Goal: Obtain resource: Download file/media

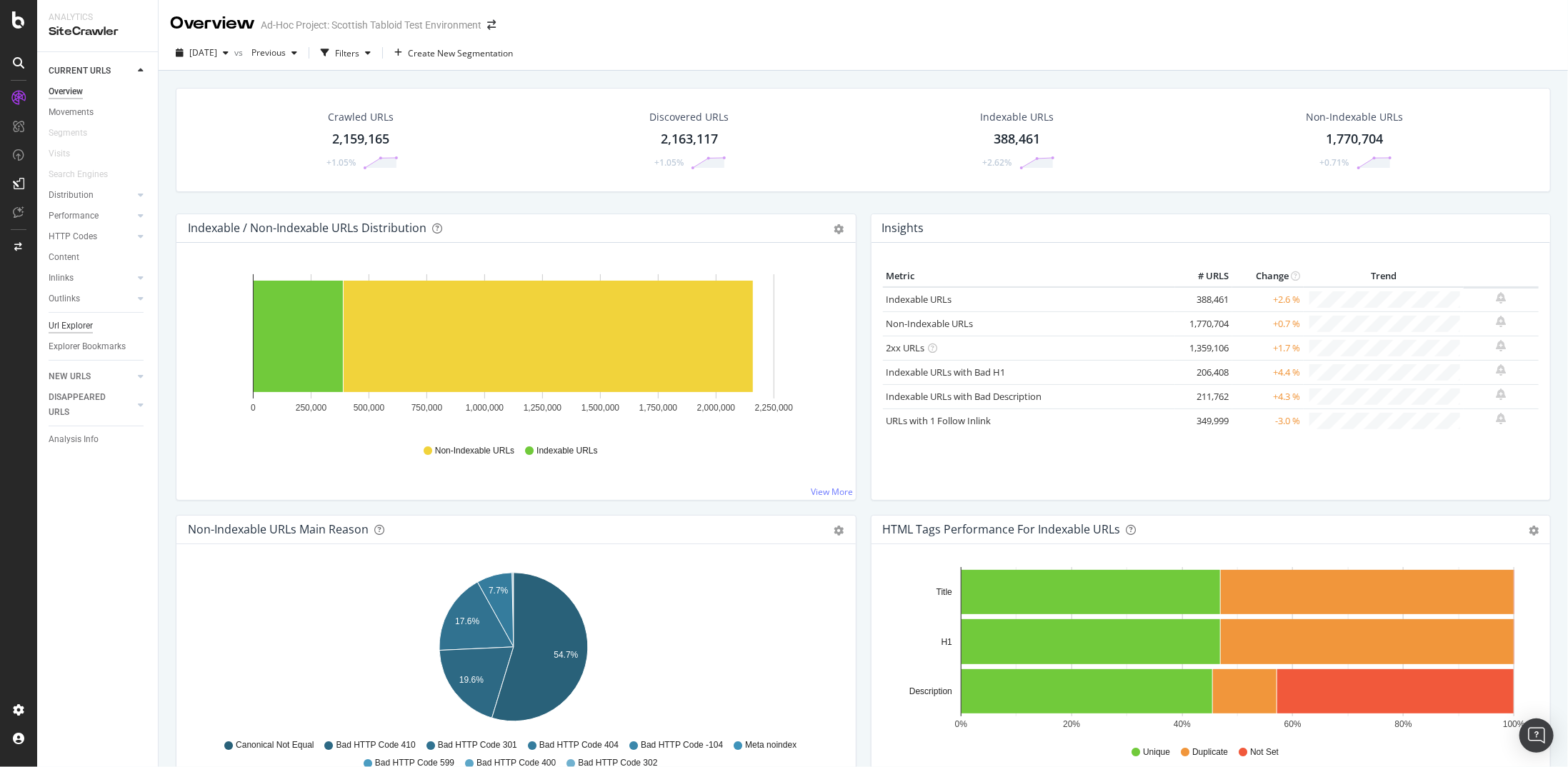
click at [72, 329] on div "Url Explorer" at bounding box center [71, 326] width 45 height 15
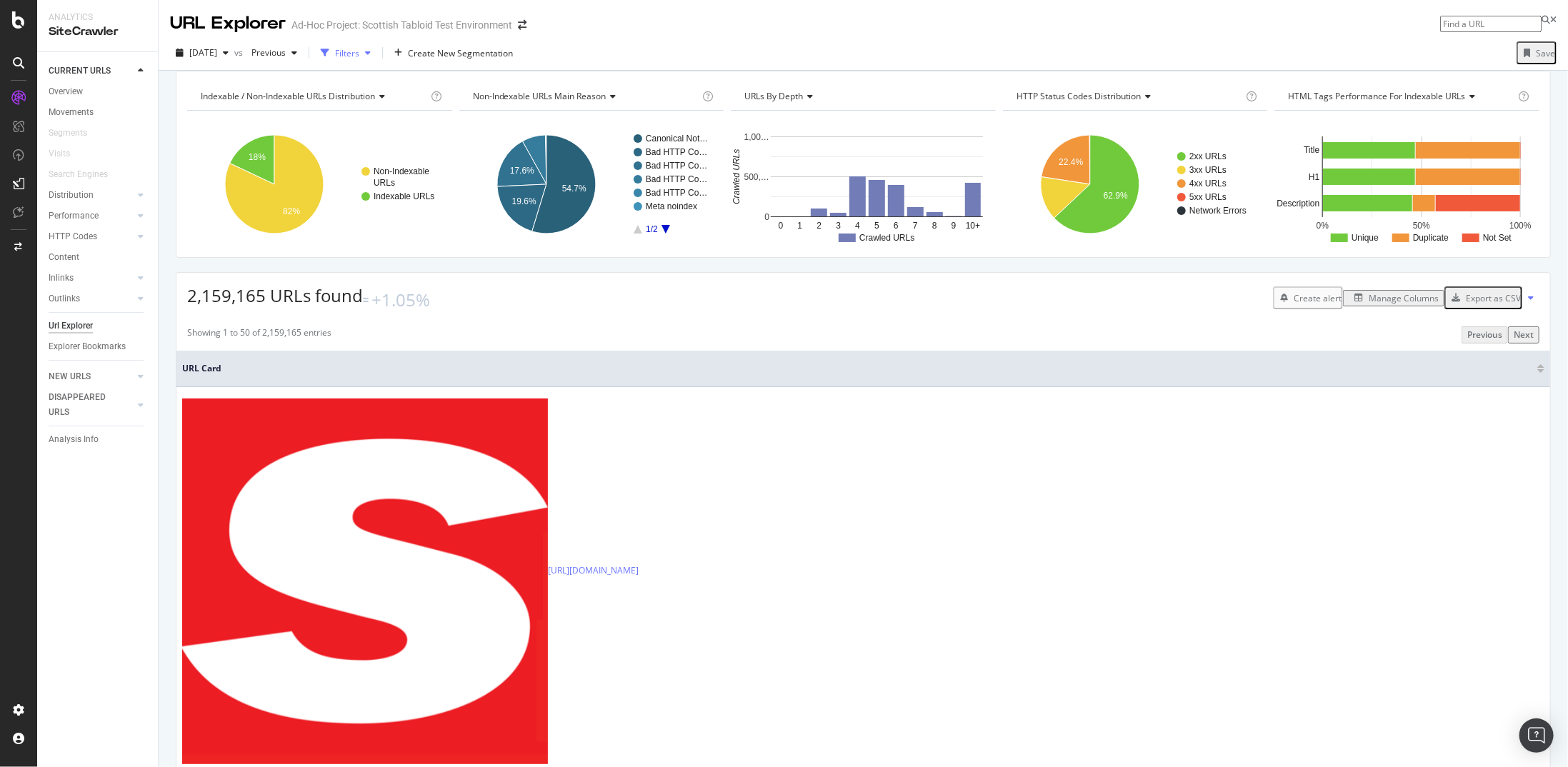
click at [360, 55] on div "Filters" at bounding box center [347, 53] width 25 height 12
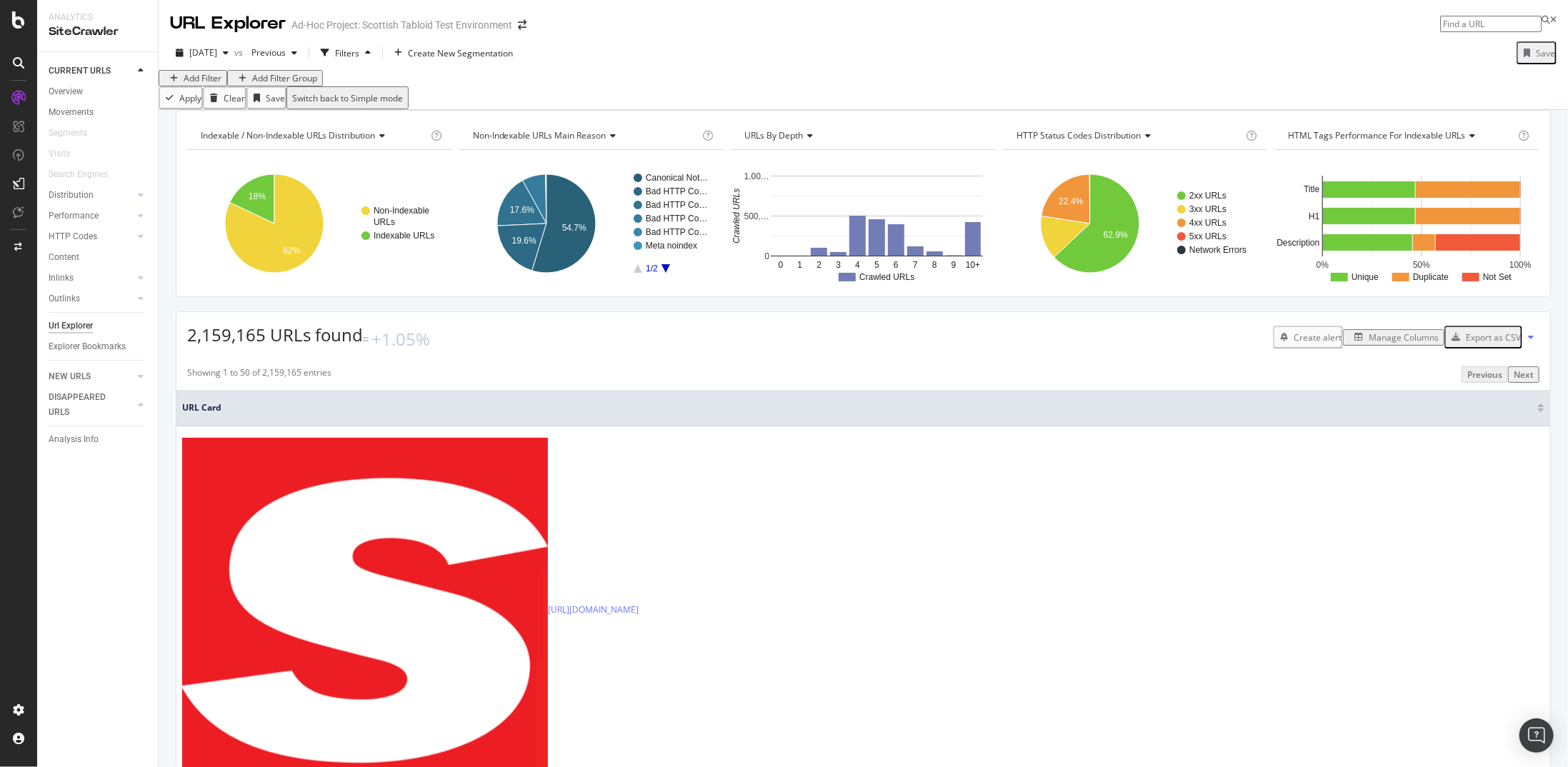
click at [221, 84] on div "Add Filter" at bounding box center [202, 78] width 38 height 12
type input "path"
click at [333, 105] on div "URL Path" at bounding box center [361, 99] width 57 height 12
click at [220, 131] on input "text" at bounding box center [221, 122] width 101 height 16
type input "/tag/"
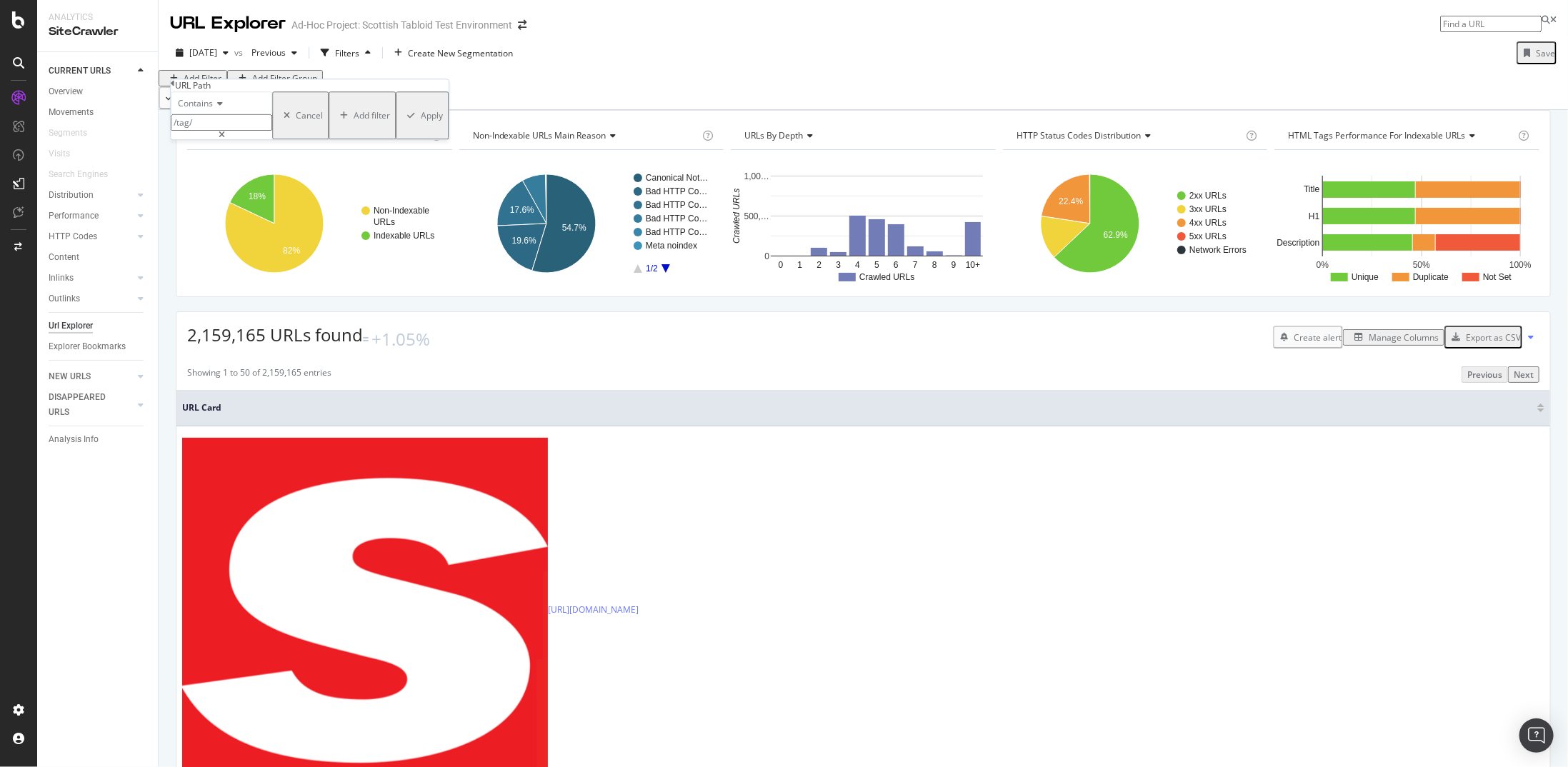
click at [421, 121] on div "Apply" at bounding box center [432, 115] width 22 height 12
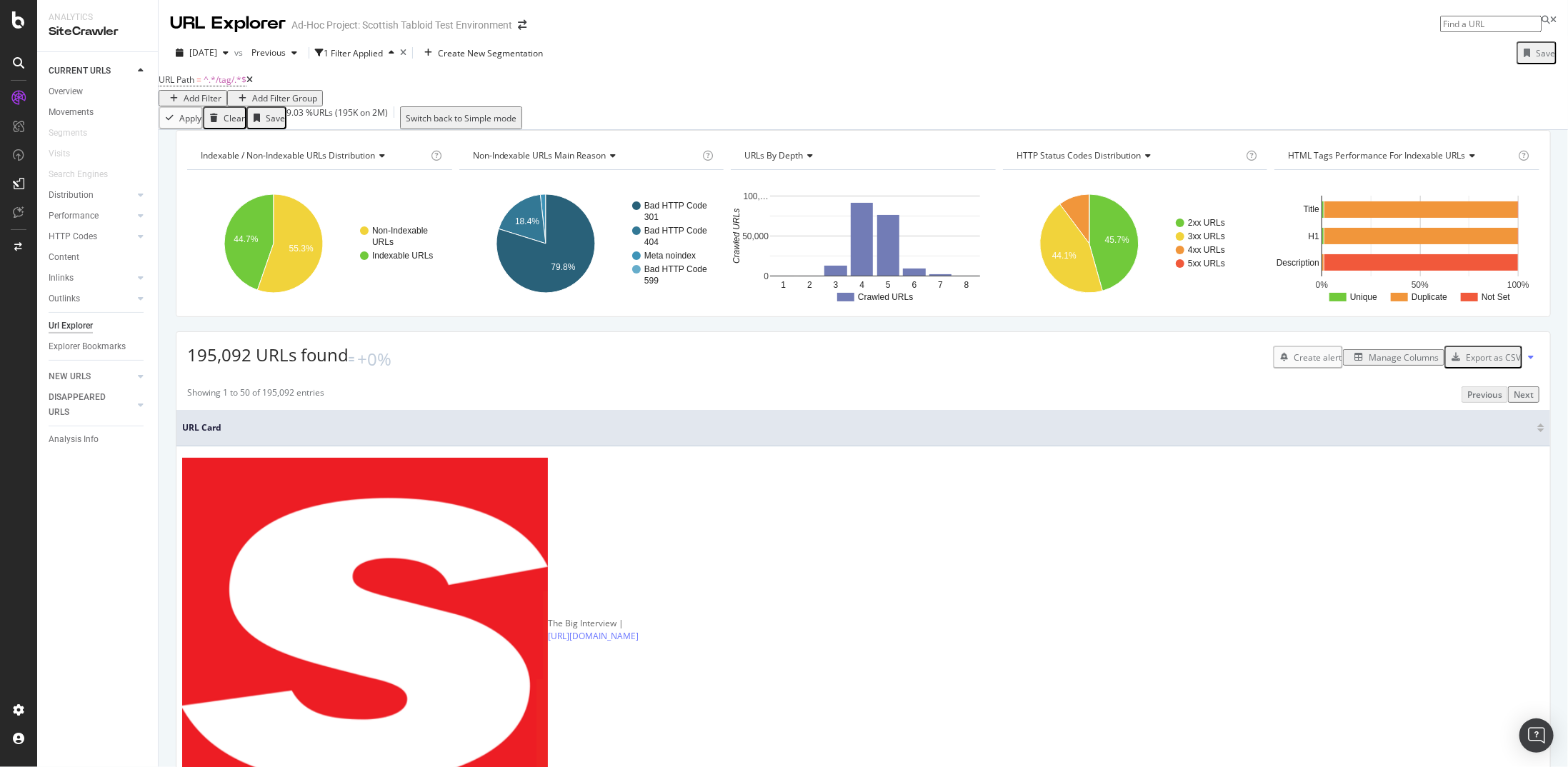
click at [221, 92] on div "Add Filter" at bounding box center [193, 98] width 57 height 12
click at [434, 107] on div "URL Path" at bounding box center [462, 101] width 57 height 12
click at [317, 116] on div "Contains" at bounding box center [322, 104] width 101 height 23
click at [332, 236] on div "Doesn't contain" at bounding box center [322, 229] width 100 height 15
click at [333, 132] on input "text" at bounding box center [322, 124] width 101 height 16
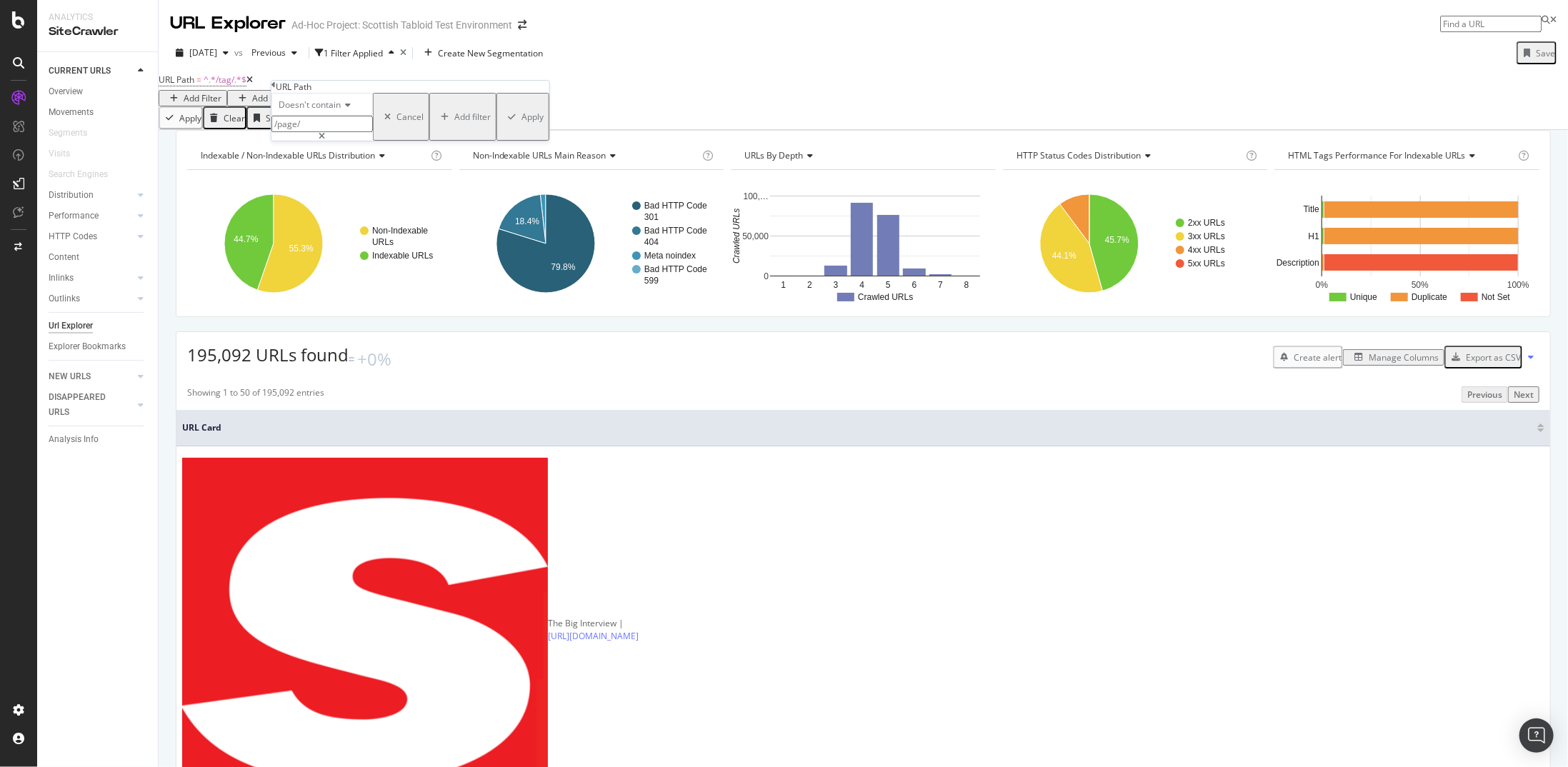
type input "/page/"
click at [522, 123] on div "Apply" at bounding box center [532, 117] width 22 height 12
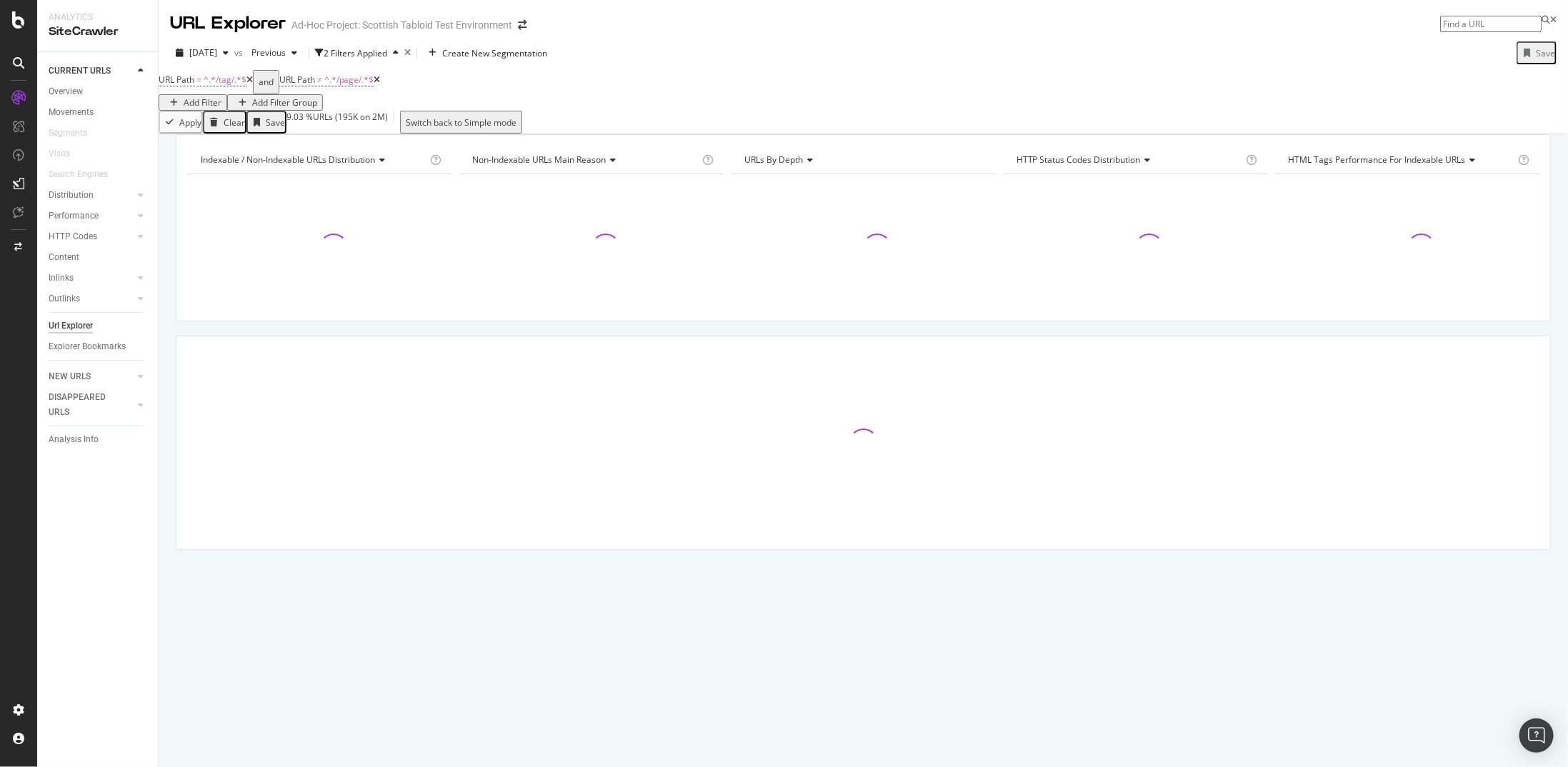
click at [221, 97] on div "Add Filter" at bounding box center [202, 103] width 38 height 12
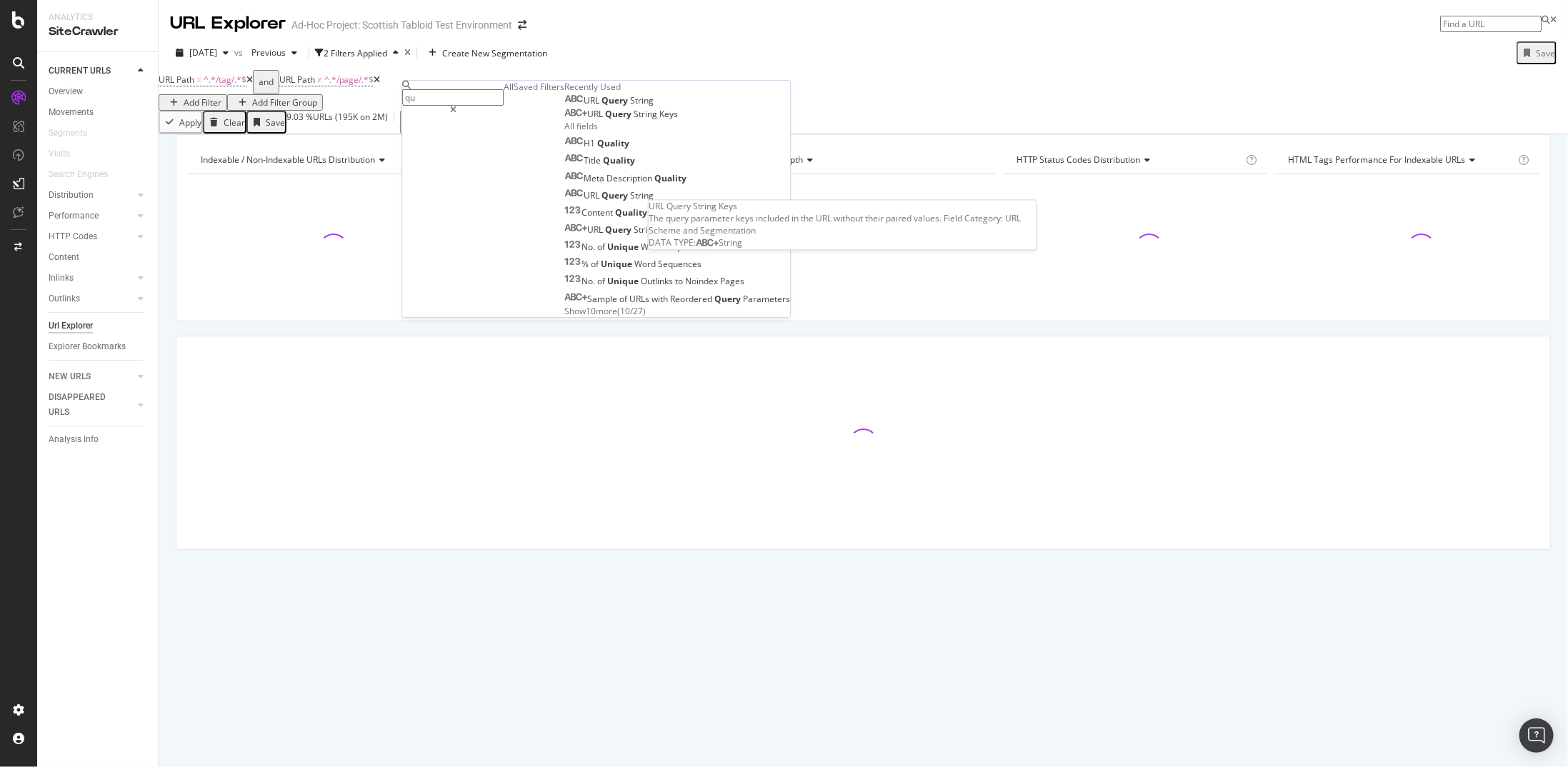
type input "qu"
click at [565, 120] on div "URL Query String Keys" at bounding box center [622, 114] width 114 height 12
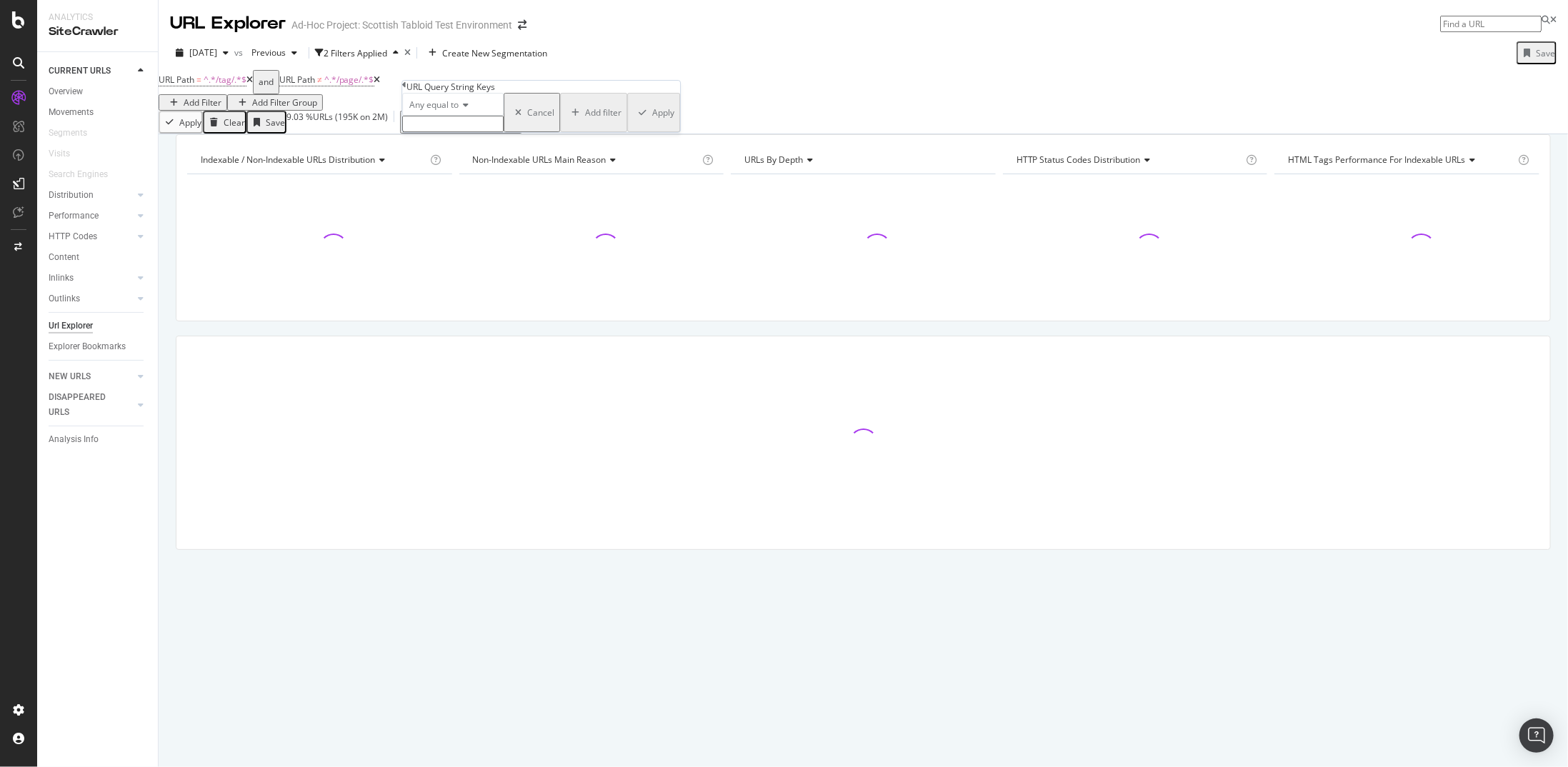
click at [466, 116] on div "Any equal to" at bounding box center [453, 104] width 101 height 23
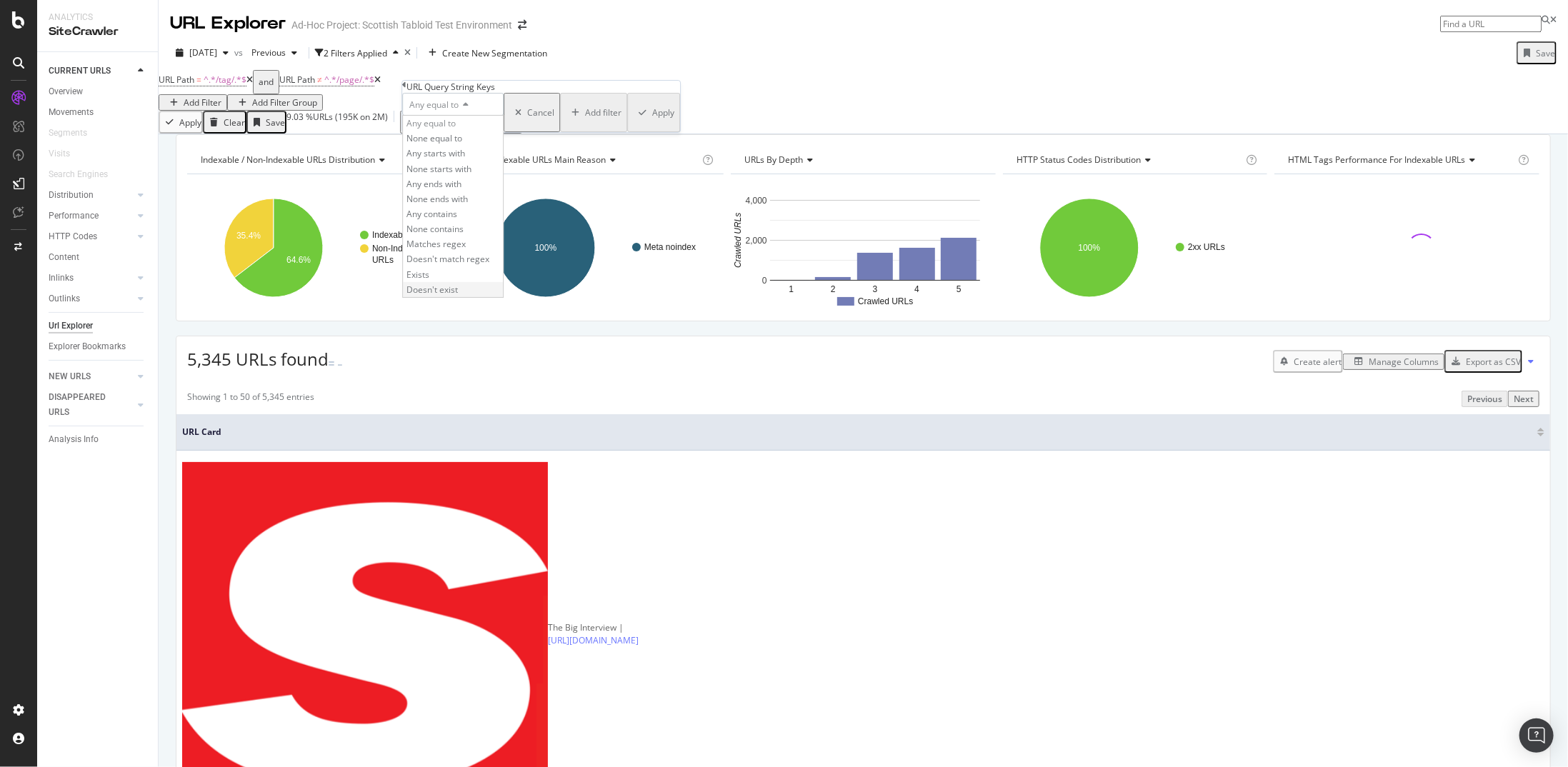
click at [466, 297] on div "Doesn't exist" at bounding box center [453, 289] width 100 height 15
click at [633, 111] on div "Apply" at bounding box center [644, 104] width 22 height 12
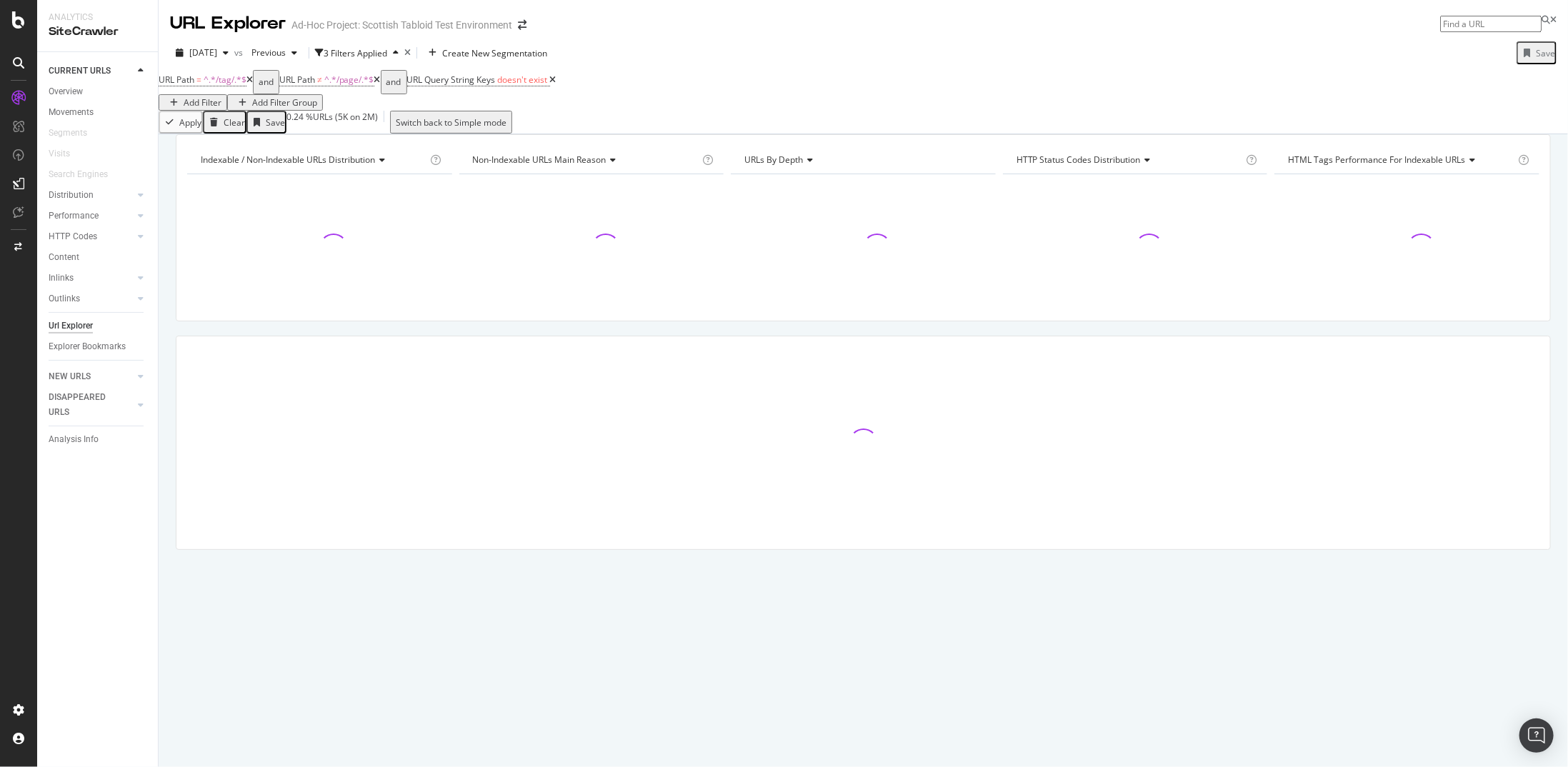
click at [221, 97] on div "Add Filter" at bounding box center [202, 103] width 38 height 12
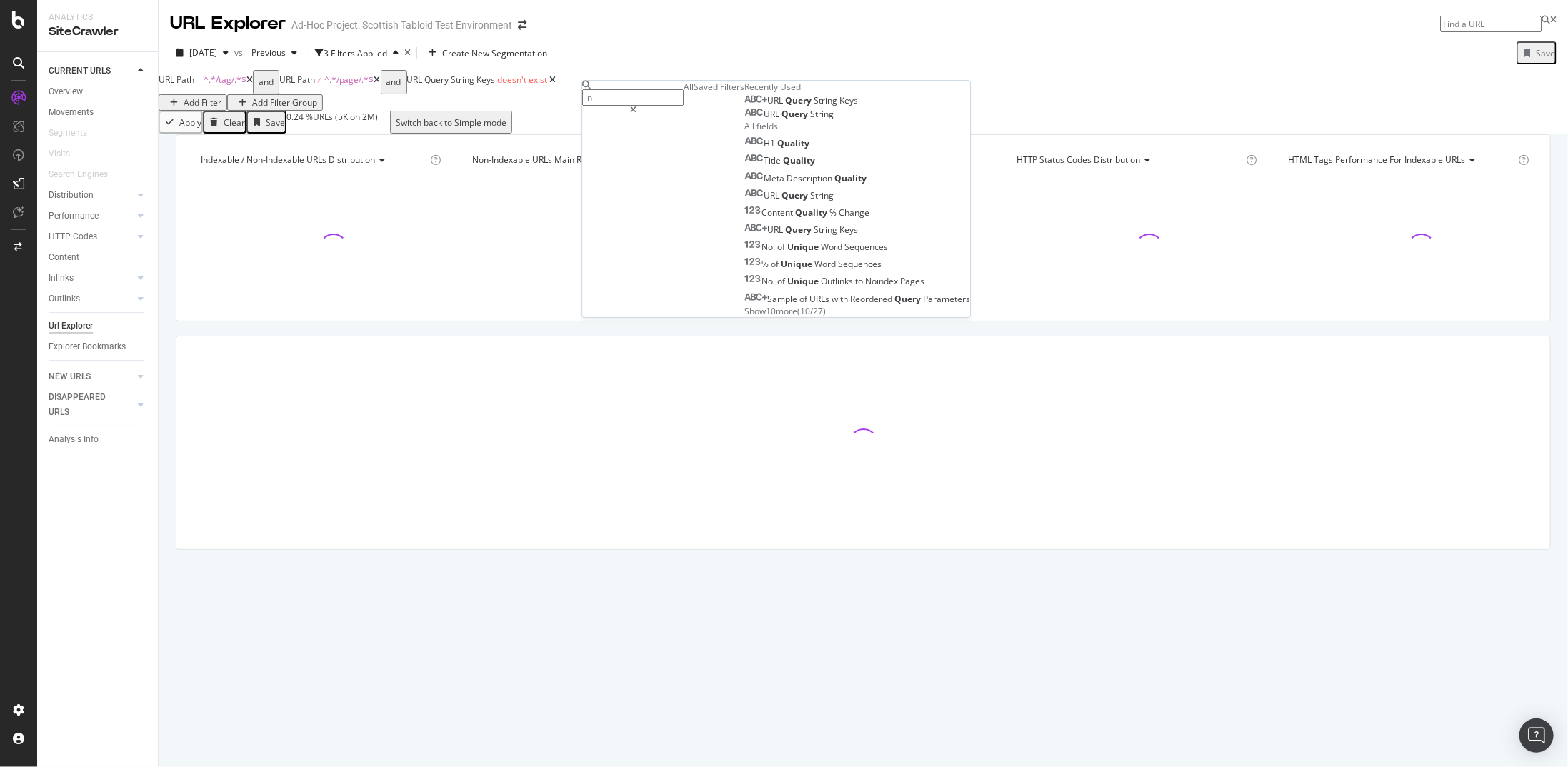
type input "ind"
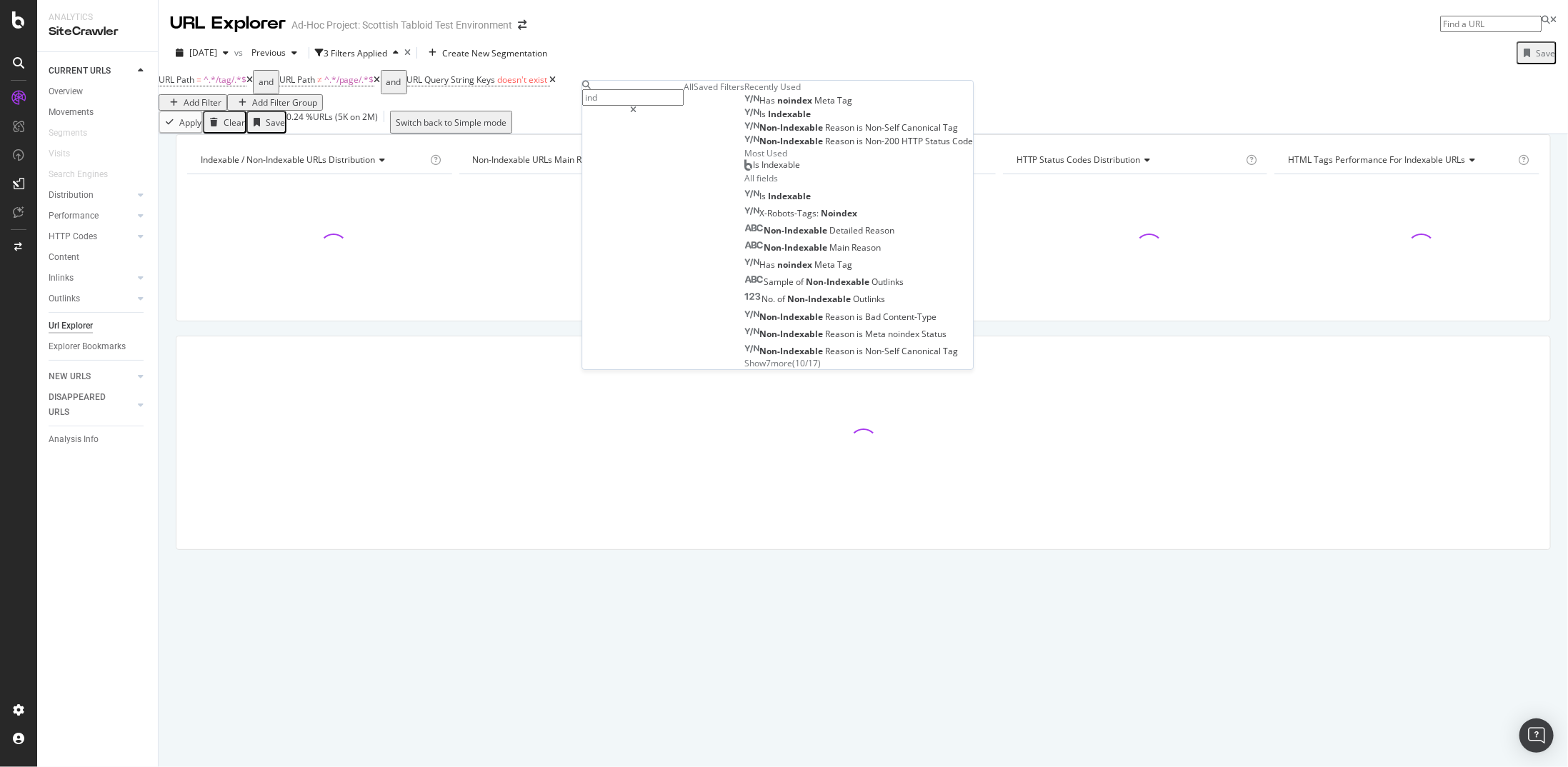
drag, startPoint x: 650, startPoint y: 96, endPoint x: 601, endPoint y: 97, distance: 49.0
click at [601, 97] on div "ind" at bounding box center [633, 98] width 101 height 34
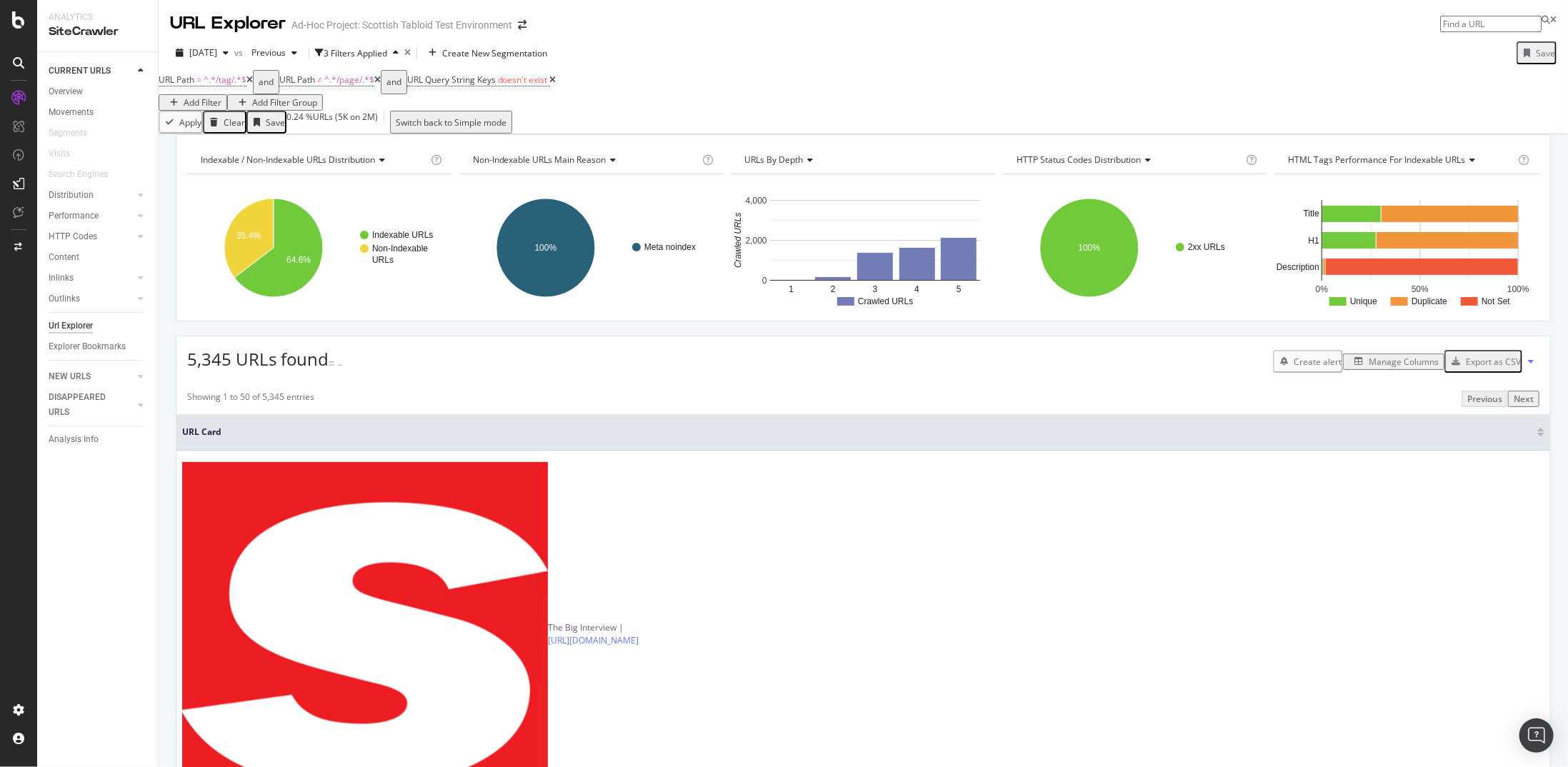
click at [1495, 368] on div "Export as CSV" at bounding box center [1493, 362] width 55 height 12
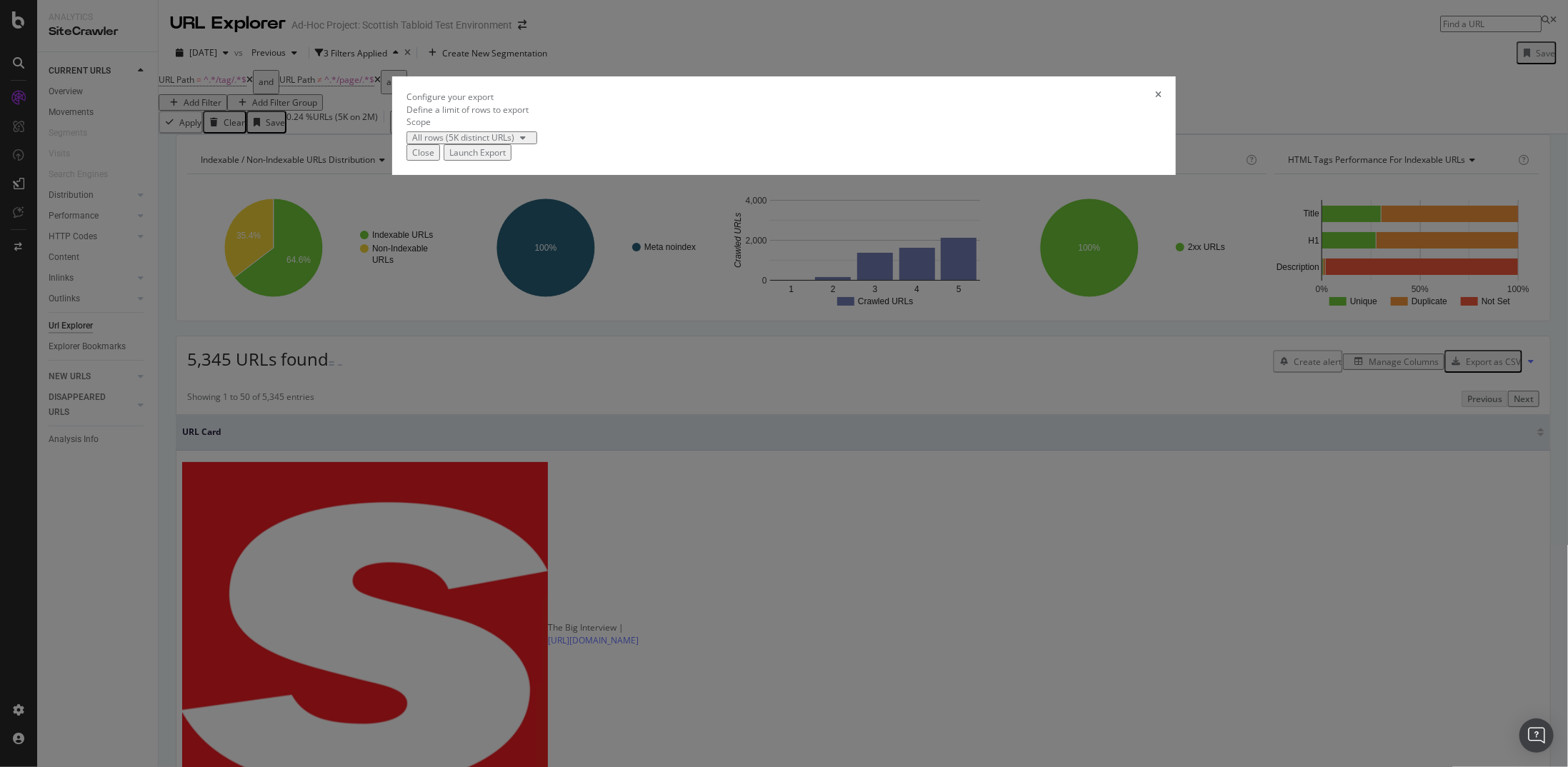
click at [506, 158] on div "Launch Export" at bounding box center [477, 153] width 56 height 12
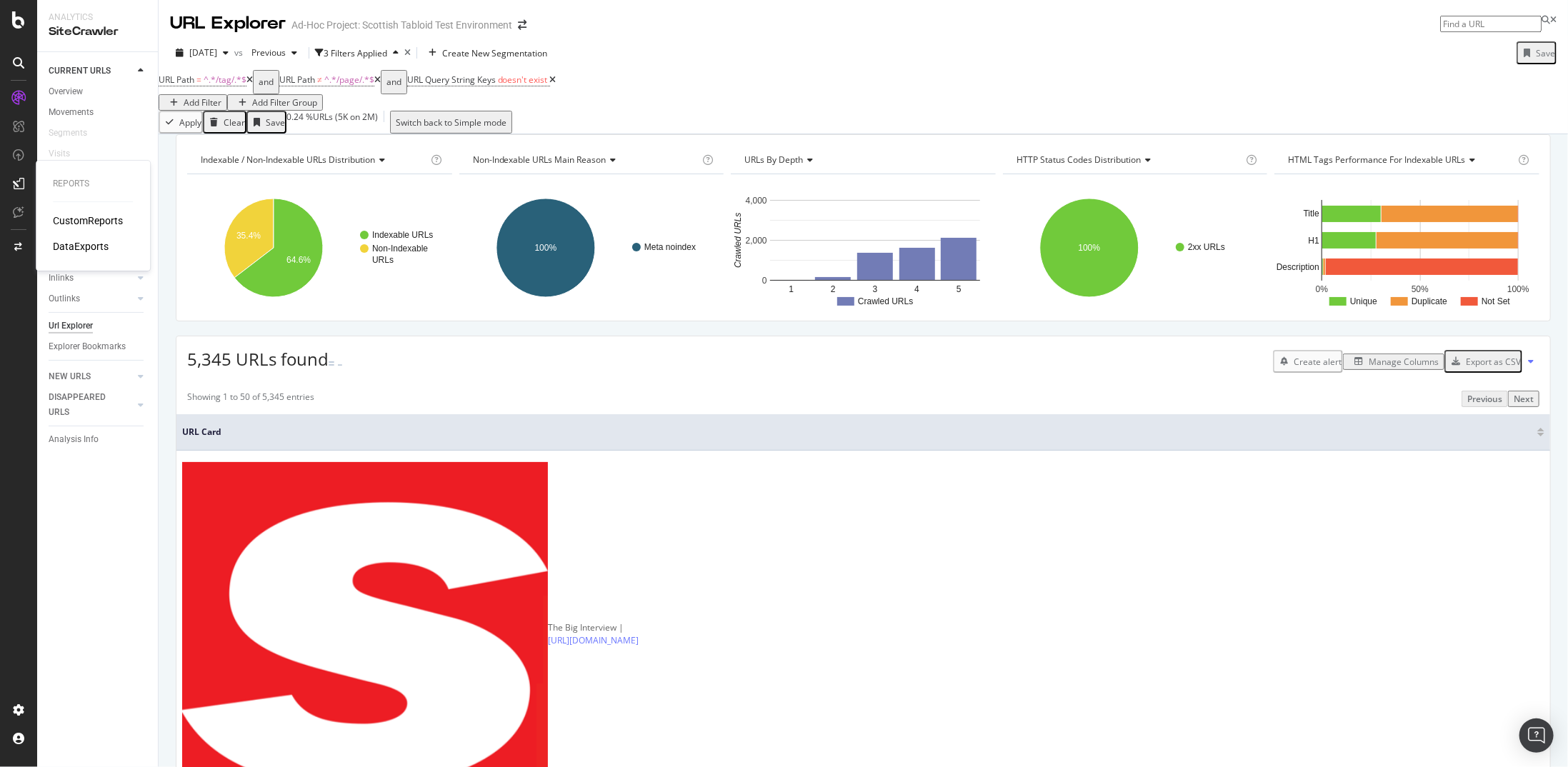
click at [79, 243] on div "DataExports" at bounding box center [81, 246] width 56 height 15
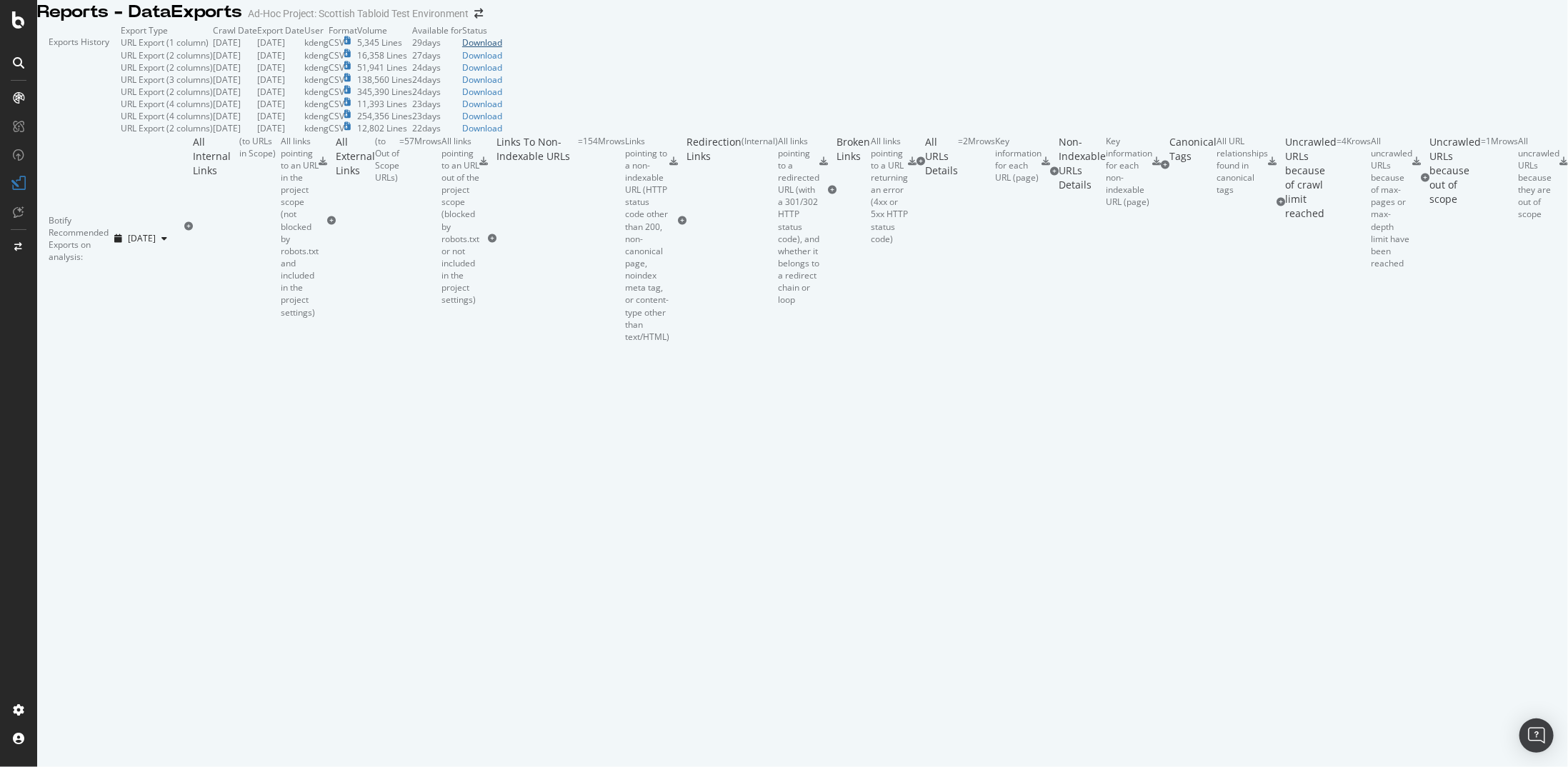
click at [502, 48] on div "Download" at bounding box center [482, 42] width 40 height 12
